Goal: Obtain resource: Download file/media

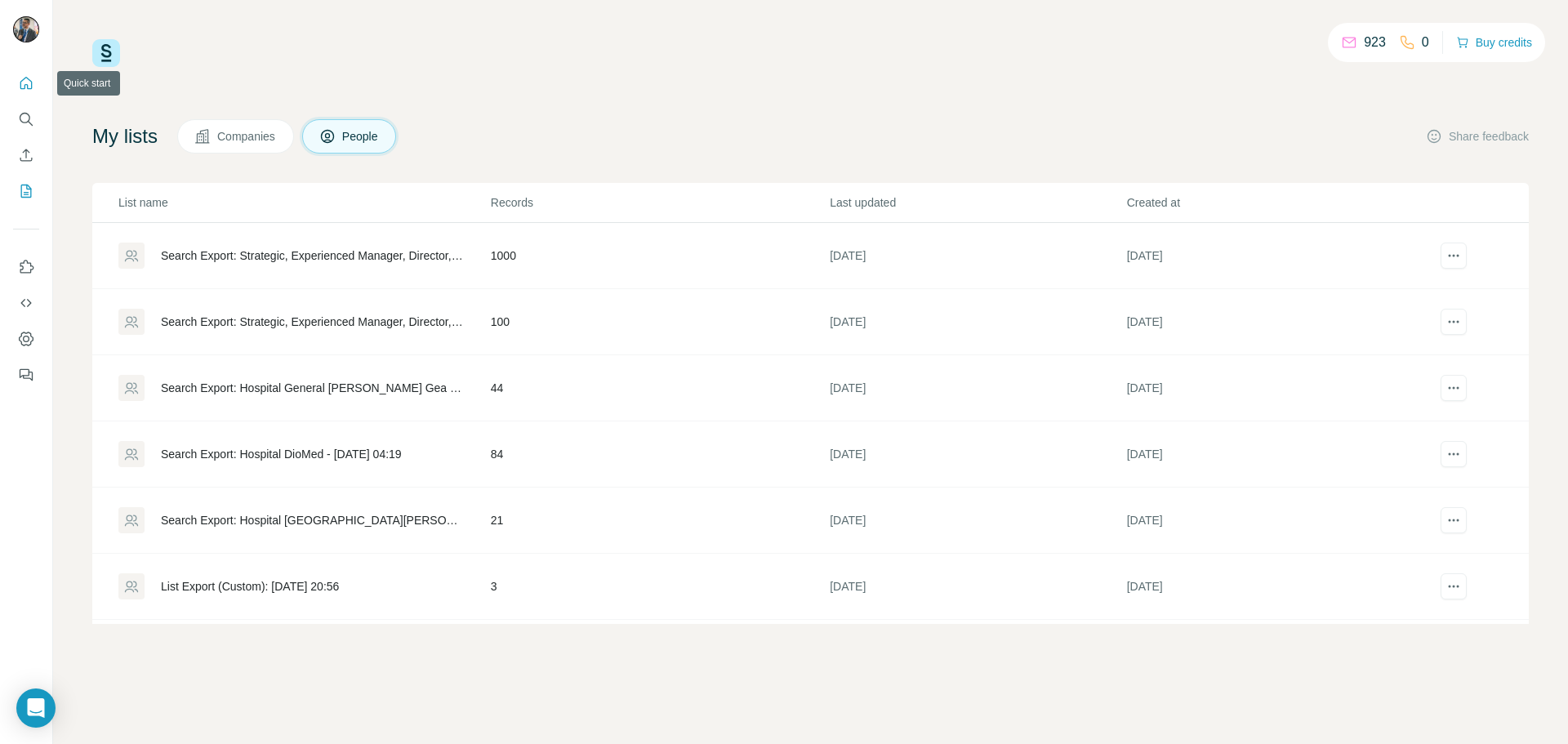
click at [20, 73] on button "Quick start" at bounding box center [26, 84] width 26 height 30
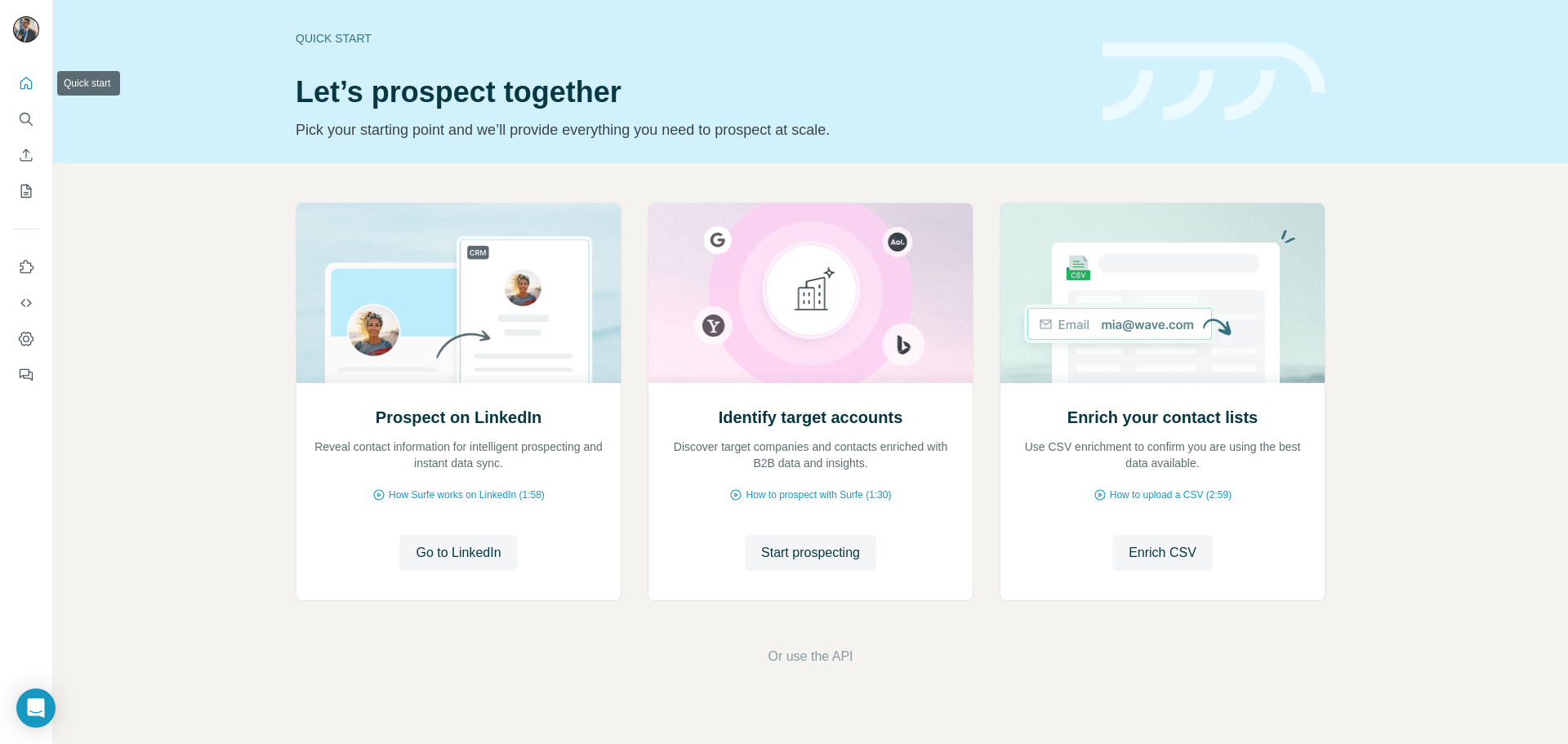
click at [20, 73] on button "Quick start" at bounding box center [26, 84] width 26 height 30
click at [18, 191] on icon "My lists" at bounding box center [26, 191] width 17 height 17
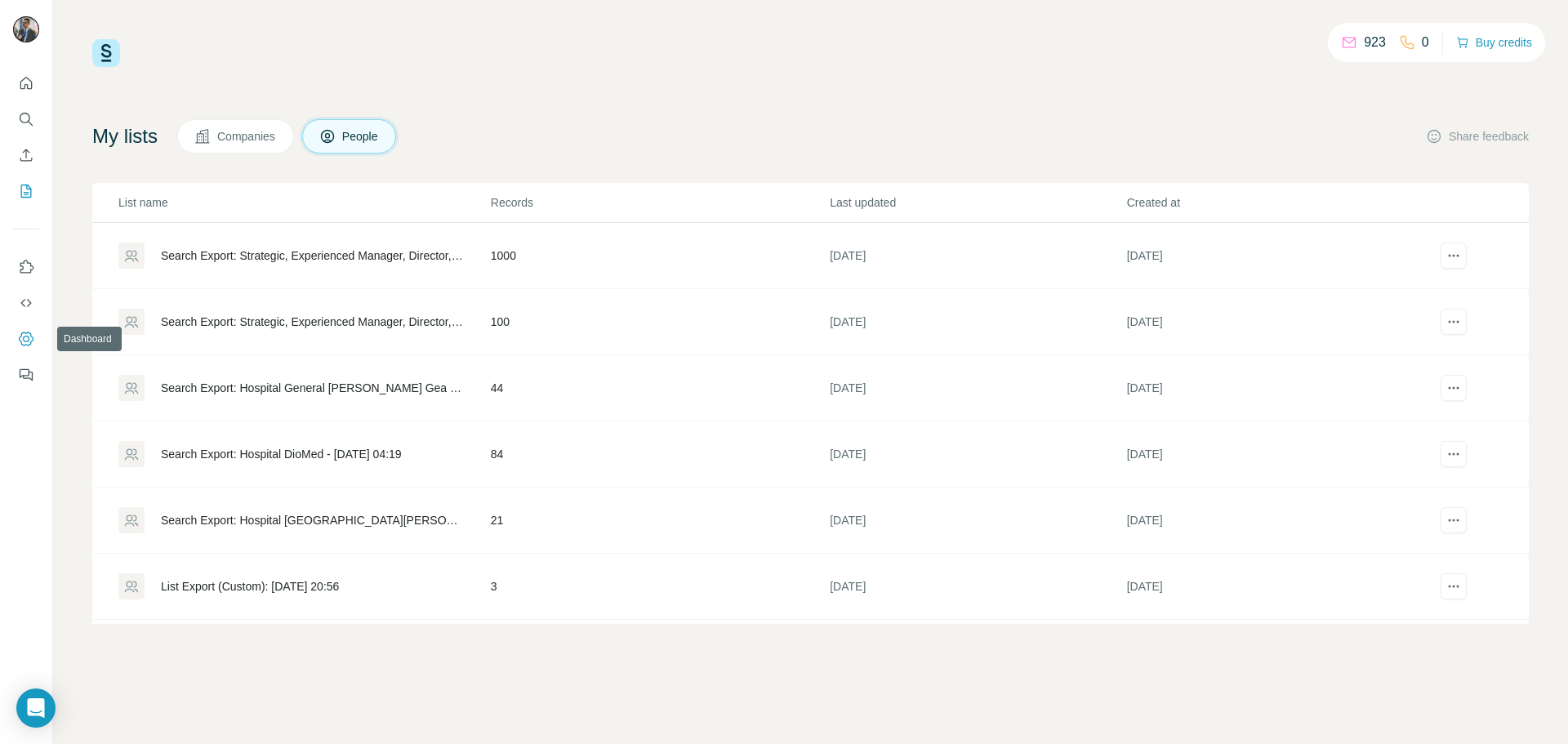
click at [28, 339] on icon "Dashboard" at bounding box center [26, 338] width 17 height 17
